Goal: Information Seeking & Learning: Learn about a topic

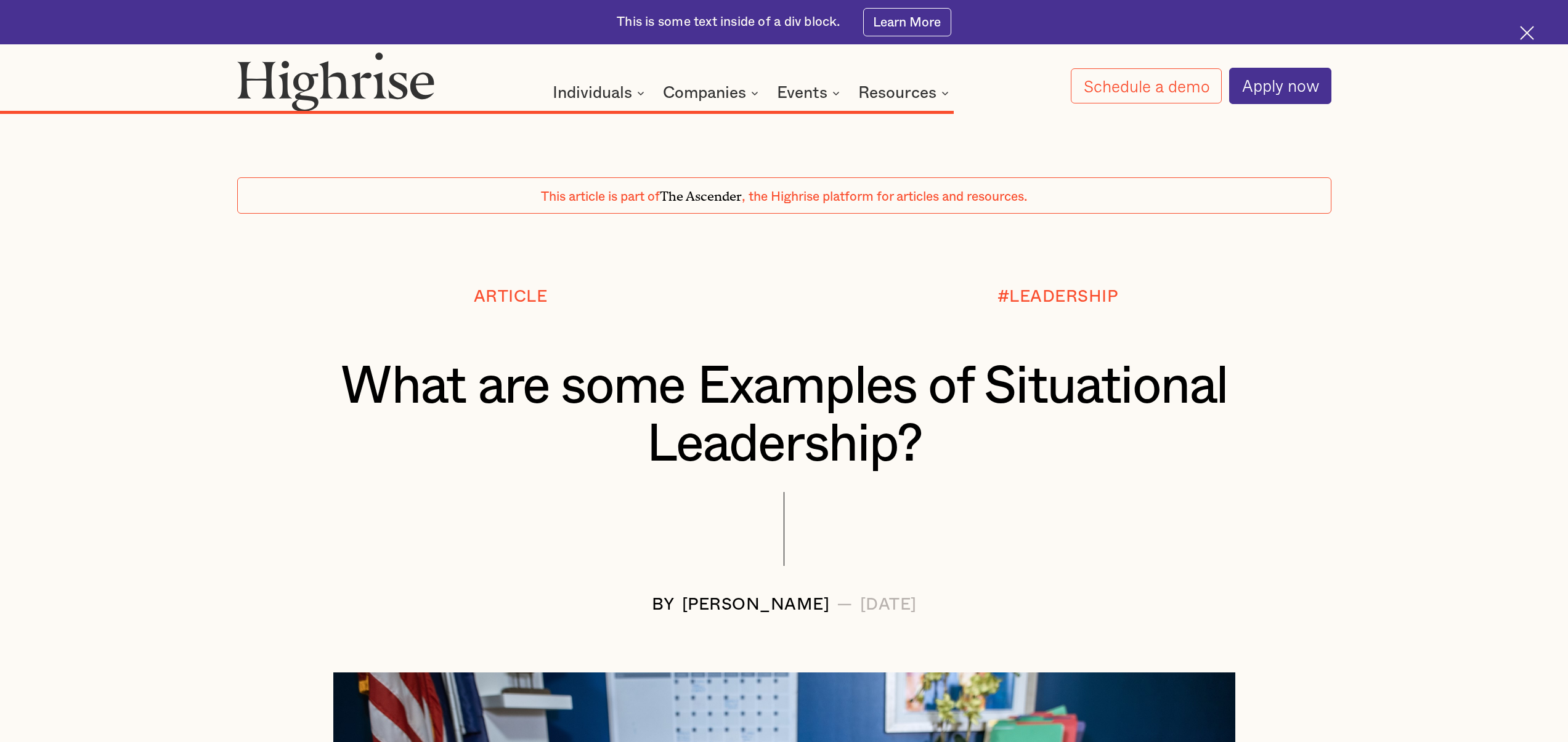
scroll to position [9603, 0]
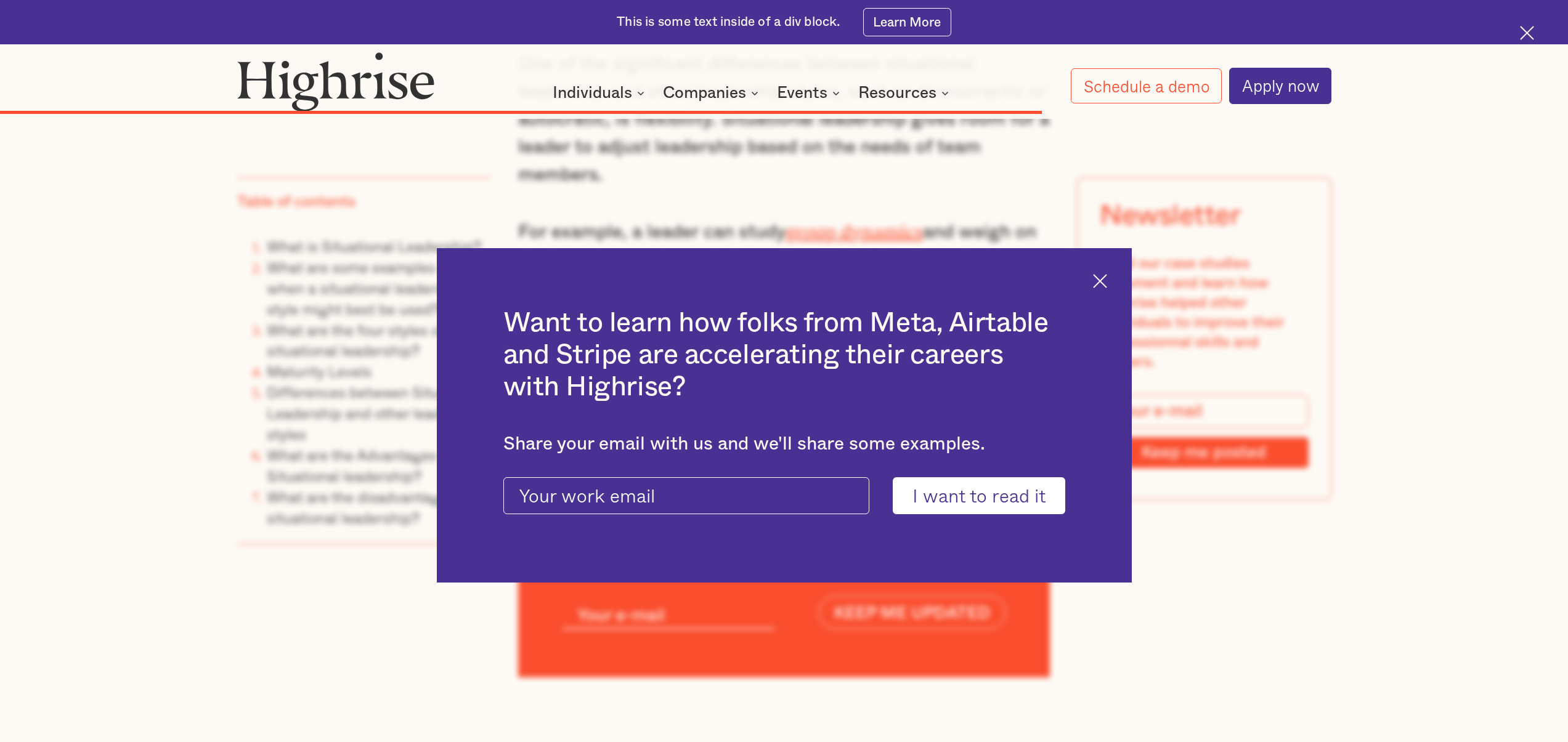
scroll to position [10375, 0]
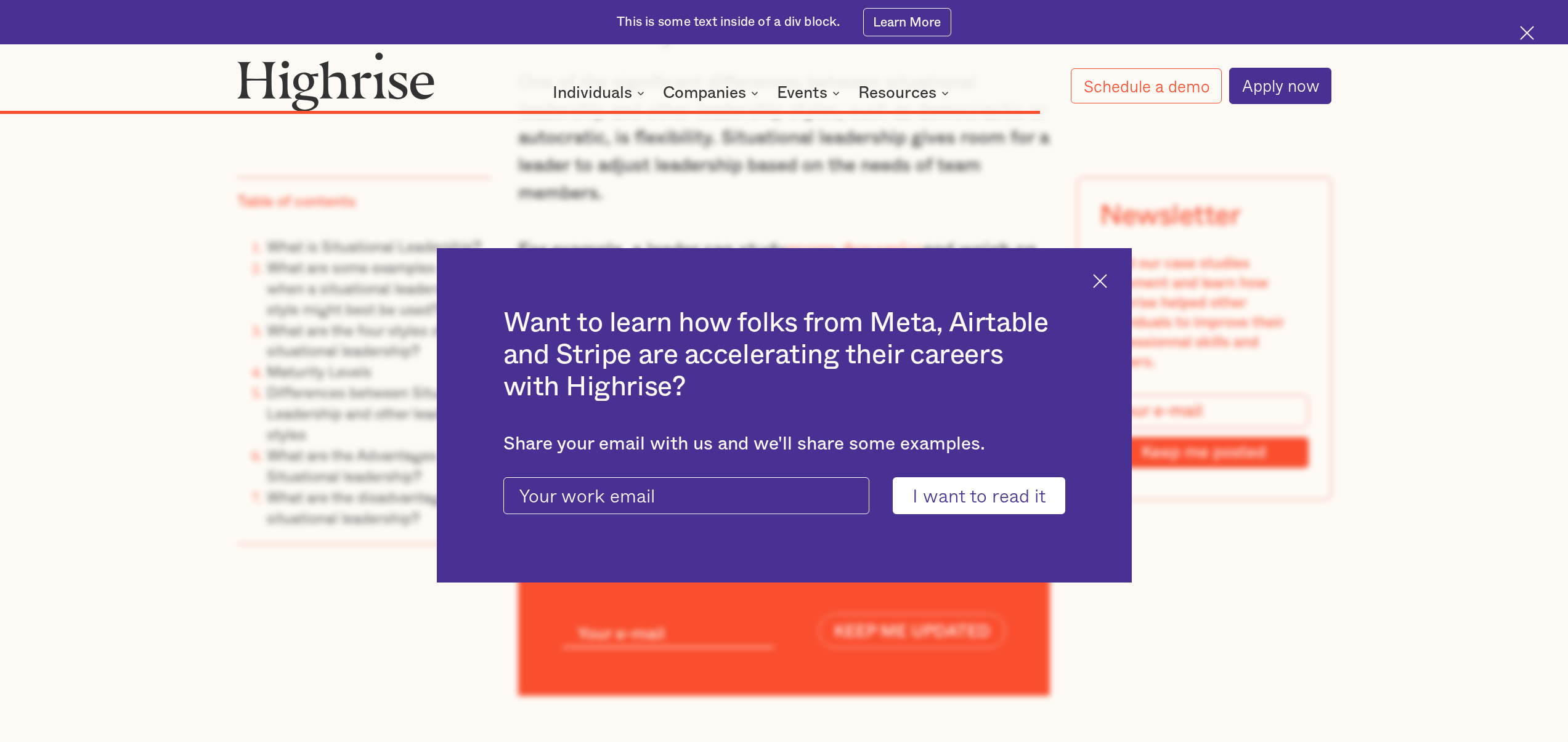
click at [1103, 291] on div "Want to learn how folks from Meta, Airtable and Stripe are accelerating their c…" at bounding box center [785, 415] width 695 height 334
click at [1104, 288] on img at bounding box center [1100, 281] width 14 height 14
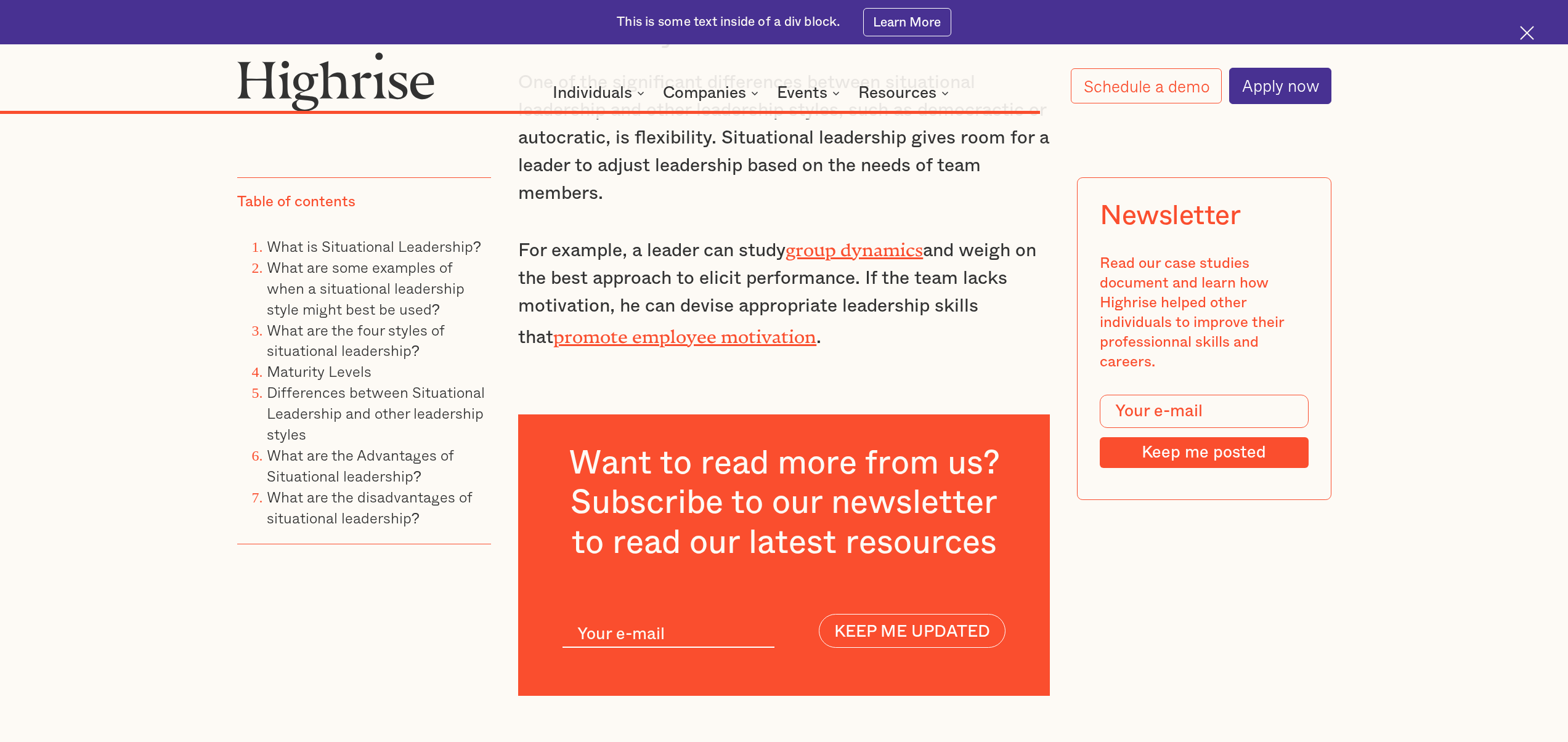
drag, startPoint x: 691, startPoint y: 390, endPoint x: 850, endPoint y: 390, distance: 159.0
drag, startPoint x: 850, startPoint y: 390, endPoint x: 892, endPoint y: 435, distance: 61.6
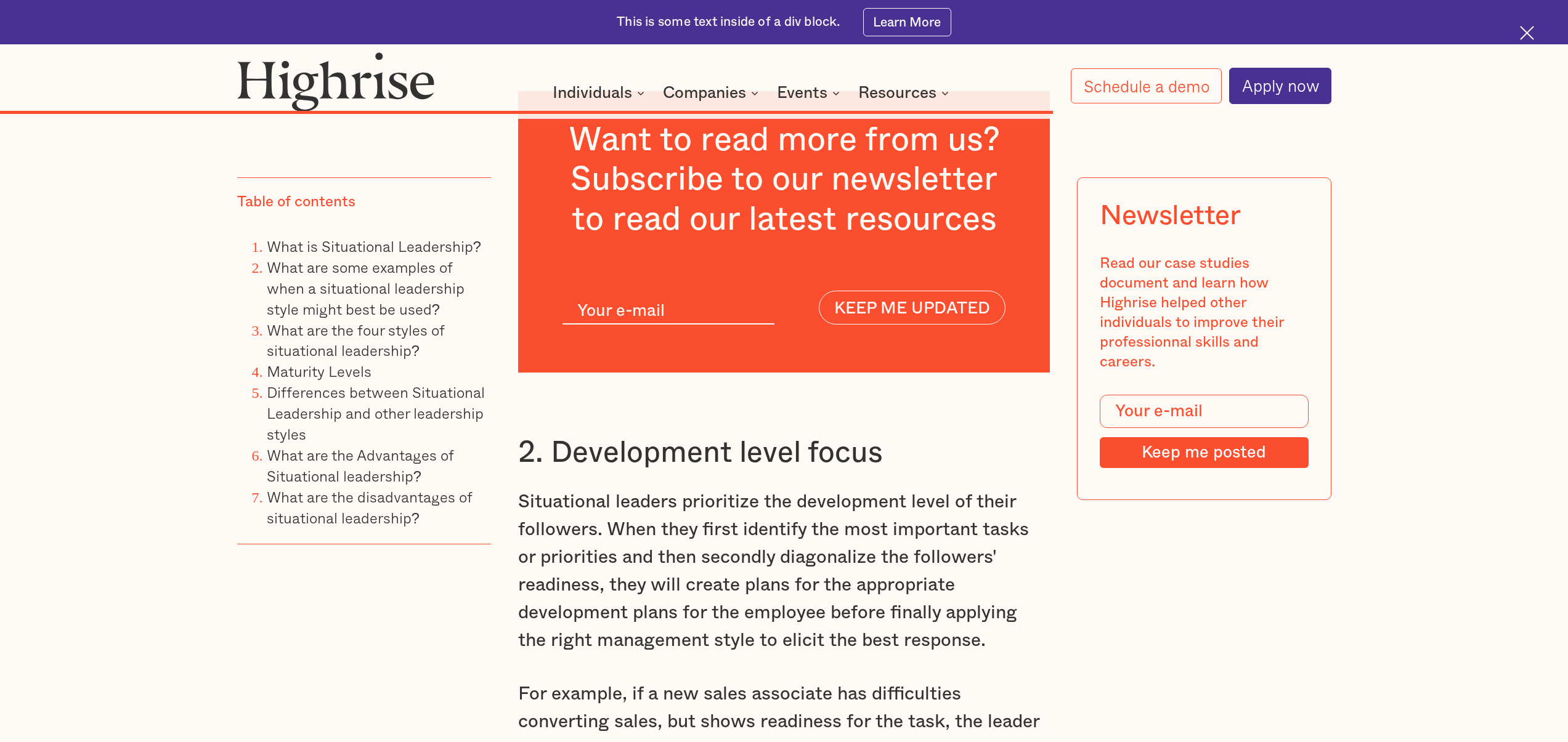
scroll to position [10747, 0]
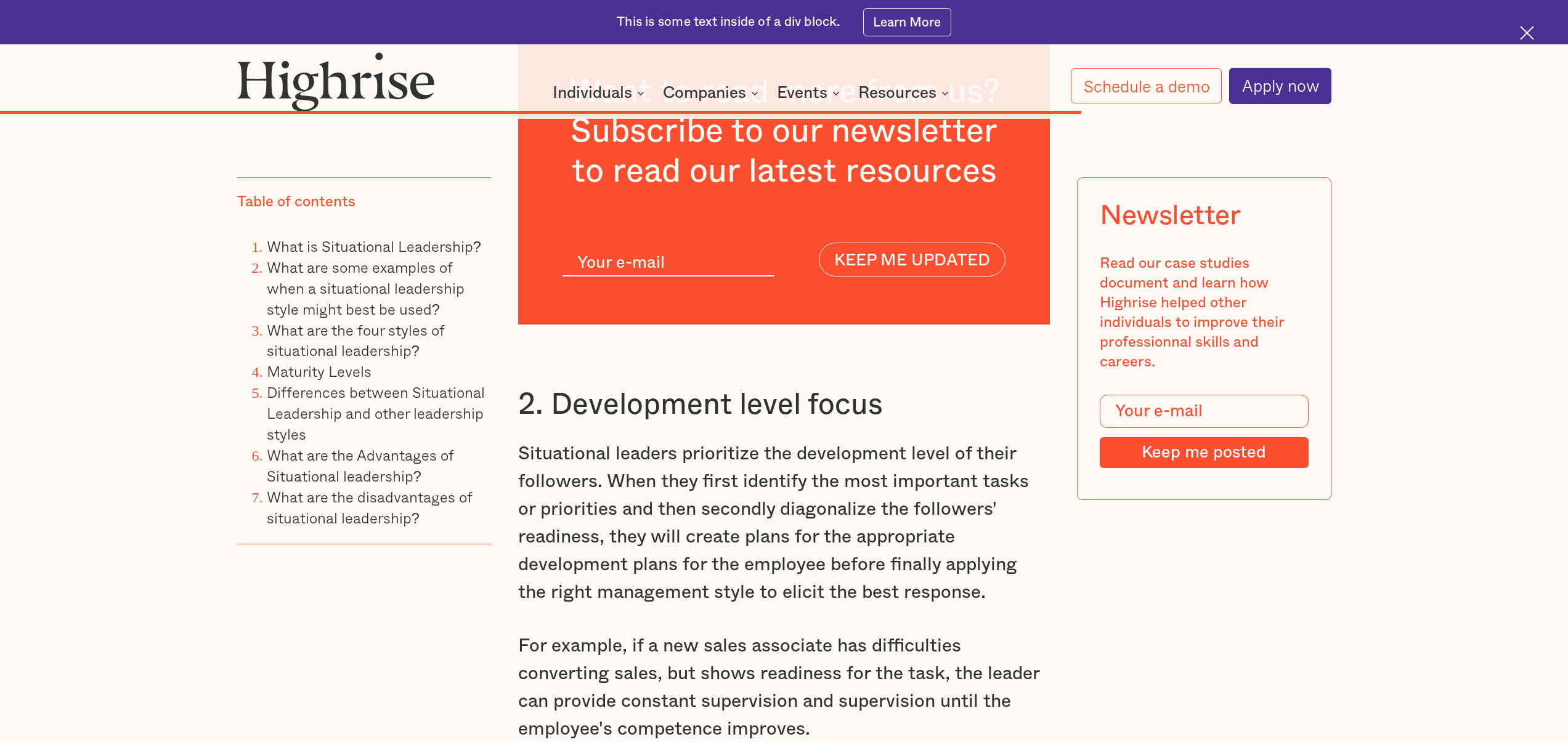
drag, startPoint x: 746, startPoint y: 390, endPoint x: 860, endPoint y: 398, distance: 114.3
drag, startPoint x: 870, startPoint y: 400, endPoint x: 870, endPoint y: 419, distance: 19.0
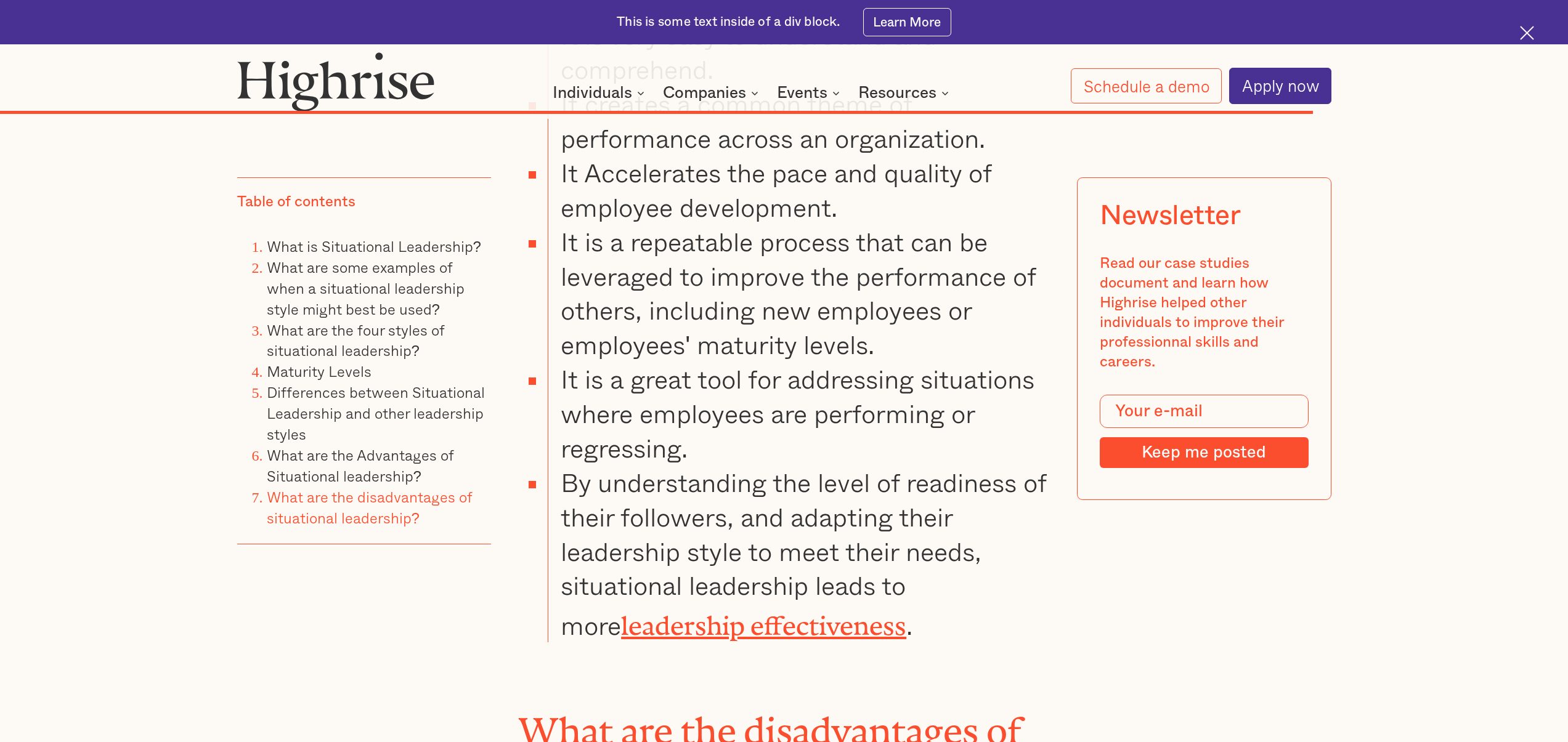
scroll to position [12809, 0]
